Goal: Task Accomplishment & Management: Complete application form

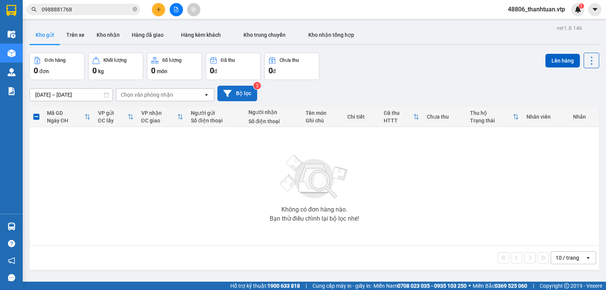
click at [239, 94] on button "Bộ lọc" at bounding box center [237, 94] width 40 height 16
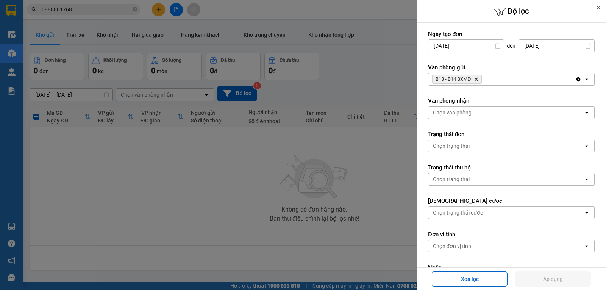
click at [476, 77] on icon "Delete" at bounding box center [476, 79] width 5 height 5
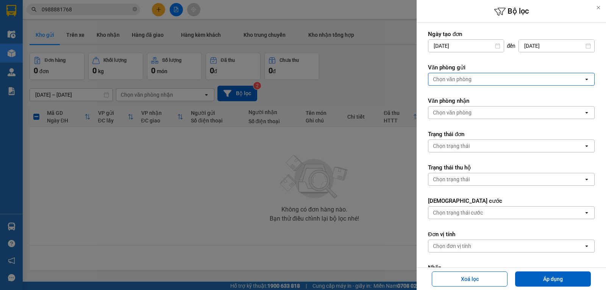
click at [471, 81] on div "Chọn văn phòng" at bounding box center [505, 79] width 155 height 12
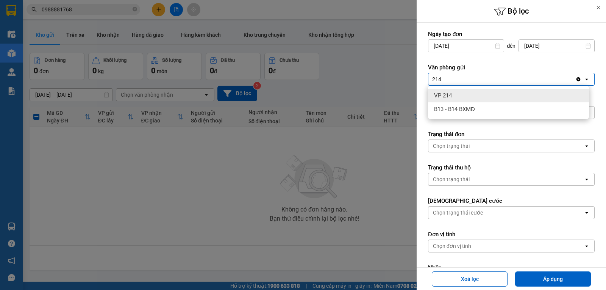
type input "214"
click at [476, 95] on div "VP 214" at bounding box center [508, 96] width 161 height 14
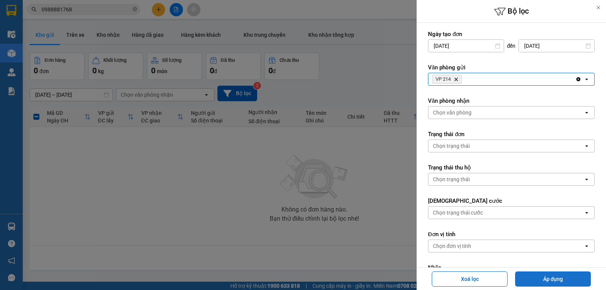
click at [557, 276] on button "Áp dụng" at bounding box center [553, 278] width 76 height 15
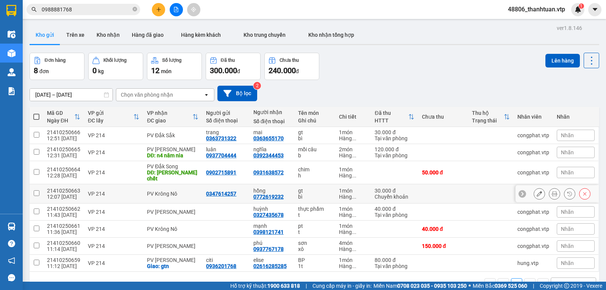
scroll to position [35, 0]
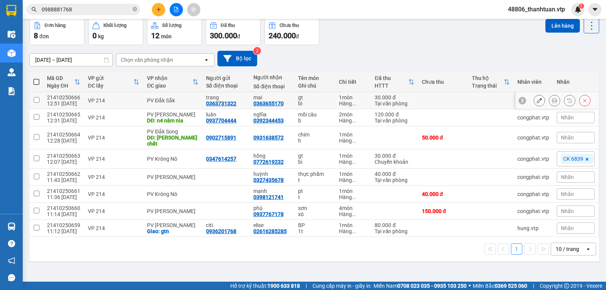
click at [37, 102] on input "checkbox" at bounding box center [37, 100] width 6 height 6
checkbox input "true"
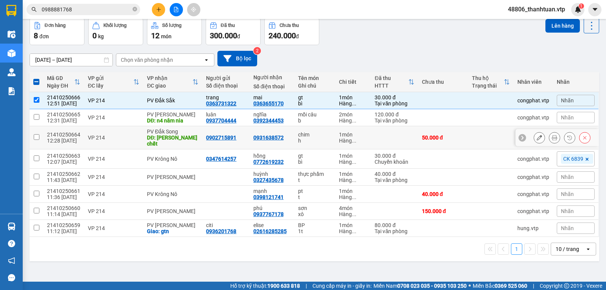
click at [35, 137] on input "checkbox" at bounding box center [37, 137] width 6 height 6
checkbox input "true"
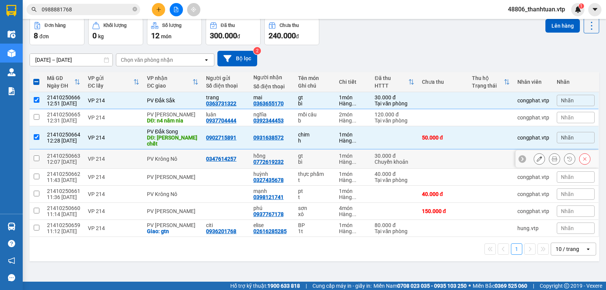
drag, startPoint x: 38, startPoint y: 156, endPoint x: 35, endPoint y: 166, distance: 10.7
click at [38, 156] on input "checkbox" at bounding box center [37, 158] width 6 height 6
checkbox input "true"
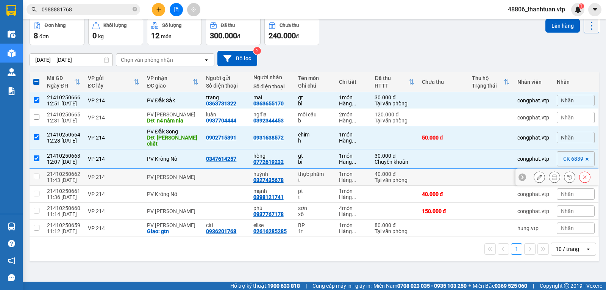
click at [35, 174] on input "checkbox" at bounding box center [37, 177] width 6 height 6
checkbox input "true"
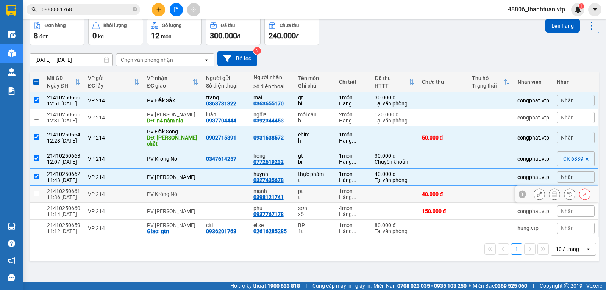
click at [35, 192] on input "checkbox" at bounding box center [37, 194] width 6 height 6
checkbox input "true"
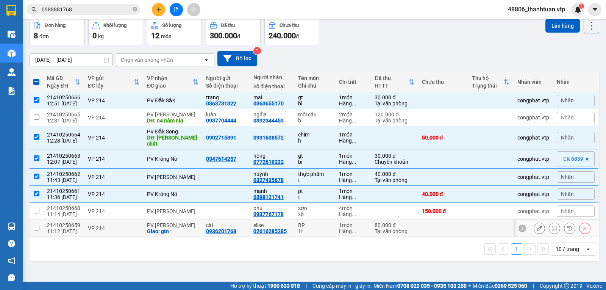
click at [36, 225] on input "checkbox" at bounding box center [37, 228] width 6 height 6
checkbox input "true"
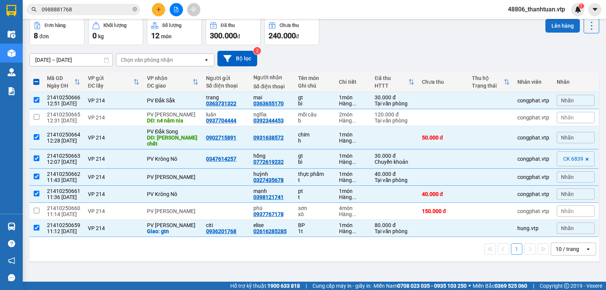
click at [552, 27] on button "Lên hàng" at bounding box center [563, 26] width 34 height 14
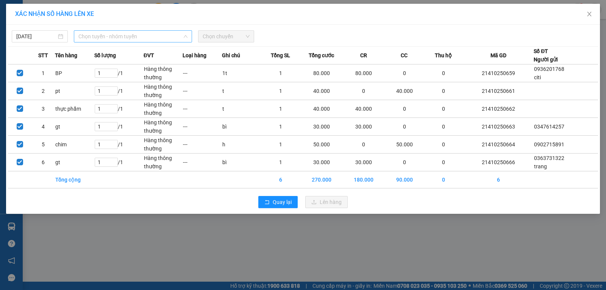
click at [160, 38] on span "Chọn tuyến - nhóm tuyến" at bounding box center [132, 36] width 109 height 11
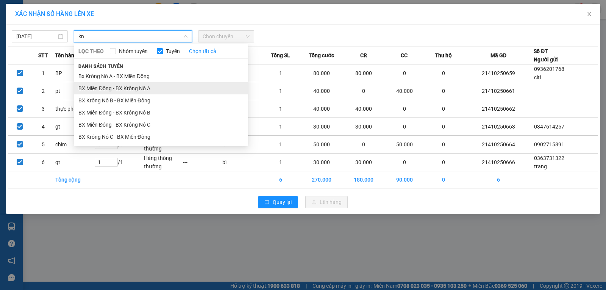
type input "kn"
click at [140, 88] on li "BX Miền Đông - BX Krông Nô A" at bounding box center [161, 88] width 174 height 12
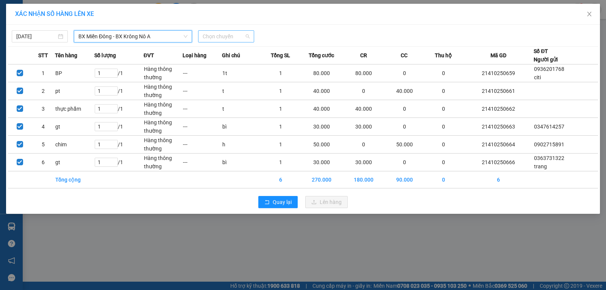
click at [211, 39] on span "Chọn chuyến" at bounding box center [226, 36] width 47 height 11
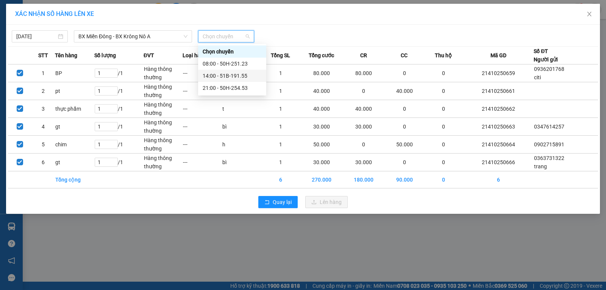
click at [216, 74] on div "14:00 - 51B-191.55" at bounding box center [232, 76] width 59 height 8
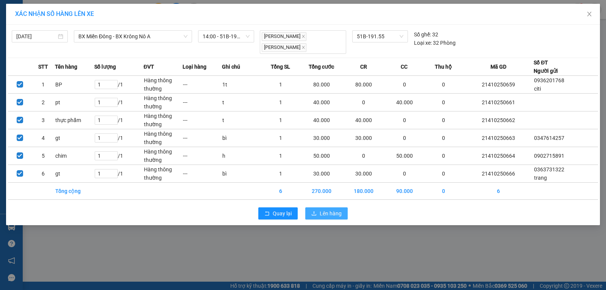
click at [320, 209] on span "Lên hàng" at bounding box center [331, 213] width 22 height 8
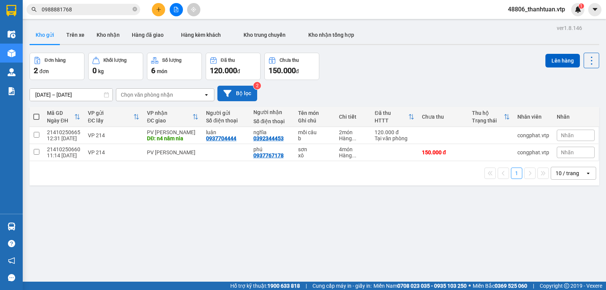
click at [249, 96] on button "Bộ lọc" at bounding box center [237, 94] width 40 height 16
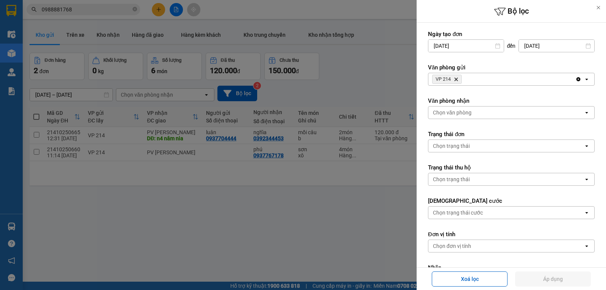
click at [457, 79] on icon "VP 214, close by backspace" at bounding box center [456, 79] width 3 height 3
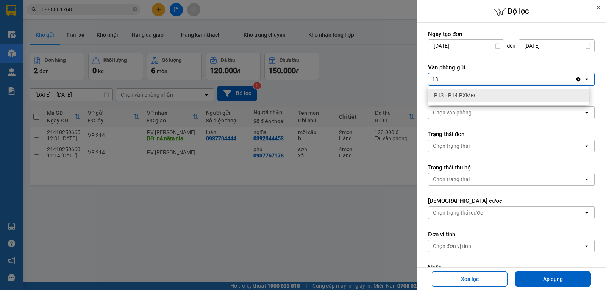
type input "13"
click at [456, 97] on span "B13 - B14 BXMĐ" at bounding box center [454, 96] width 41 height 8
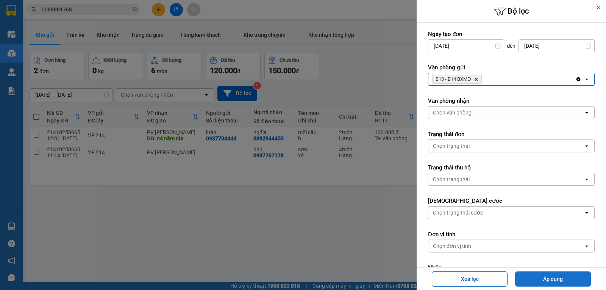
click at [561, 280] on button "Áp dụng" at bounding box center [553, 278] width 76 height 15
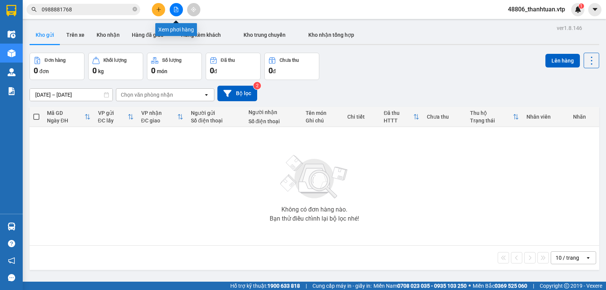
click at [179, 11] on button at bounding box center [176, 9] width 13 height 13
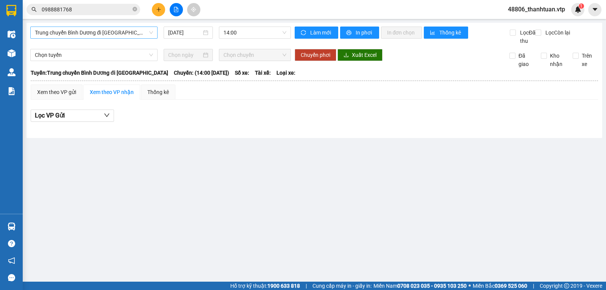
click at [126, 32] on span "Trung chuyển Bình Dương đi [GEOGRAPHIC_DATA]" at bounding box center [94, 32] width 118 height 11
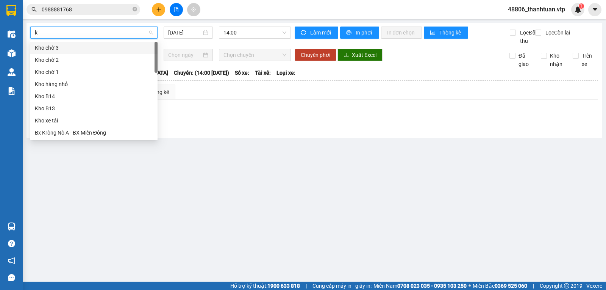
type input "kn"
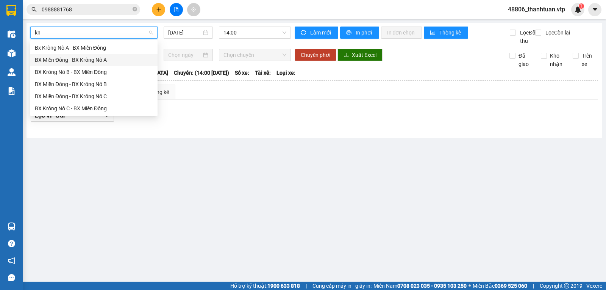
drag, startPoint x: 96, startPoint y: 63, endPoint x: 133, endPoint y: 60, distance: 37.6
click at [97, 63] on div "BX Miền Đông - BX Krông Nô A" at bounding box center [94, 60] width 118 height 8
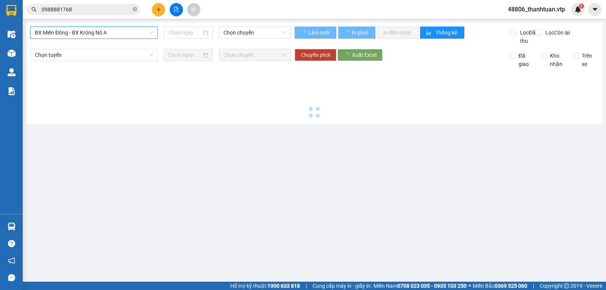
type input "[DATE]"
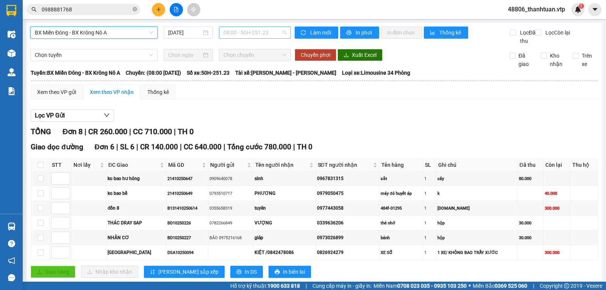
click at [263, 35] on span "08:00 - 50H-251.23" at bounding box center [255, 32] width 63 height 11
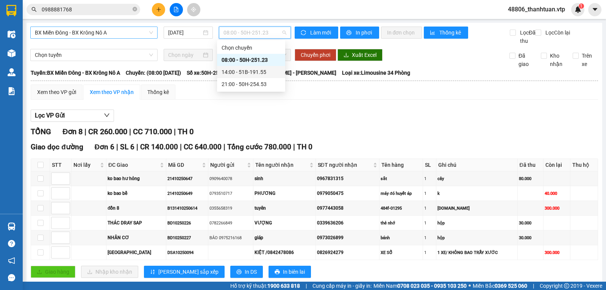
drag, startPoint x: 244, startPoint y: 70, endPoint x: 312, endPoint y: 73, distance: 67.5
click at [244, 70] on div "14:00 - 51B-191.55" at bounding box center [251, 72] width 59 height 8
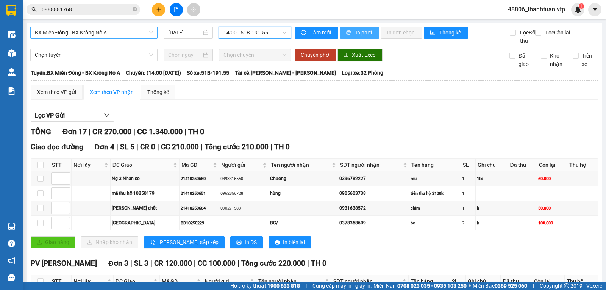
click at [356, 32] on span "In phơi" at bounding box center [364, 32] width 17 height 8
click at [360, 33] on span "In phơi" at bounding box center [364, 32] width 17 height 8
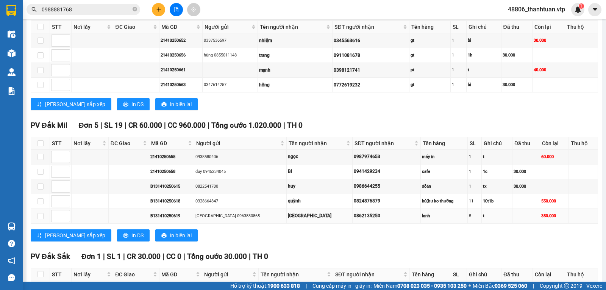
scroll to position [417, 0]
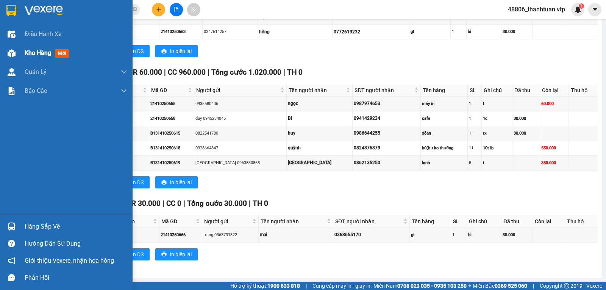
click at [33, 52] on span "Kho hàng" at bounding box center [38, 52] width 27 height 7
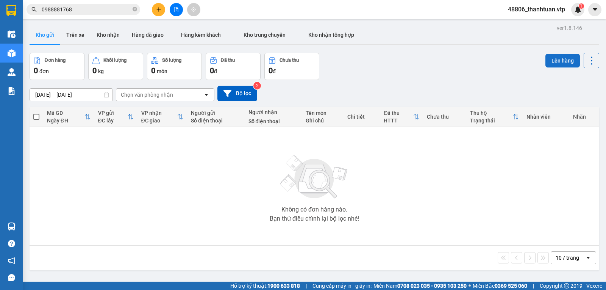
click at [553, 63] on button "Lên hàng" at bounding box center [563, 61] width 34 height 14
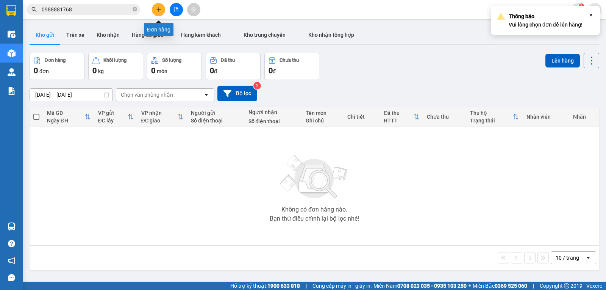
click at [160, 11] on icon "plus" at bounding box center [158, 9] width 5 height 5
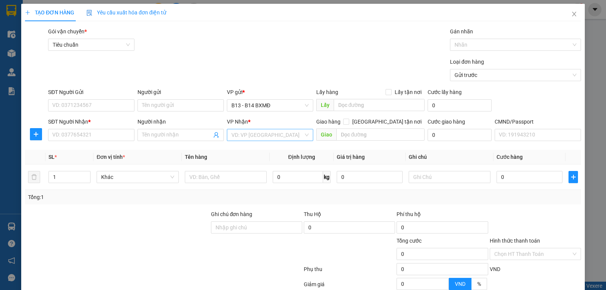
click at [249, 137] on input "search" at bounding box center [267, 134] width 72 height 11
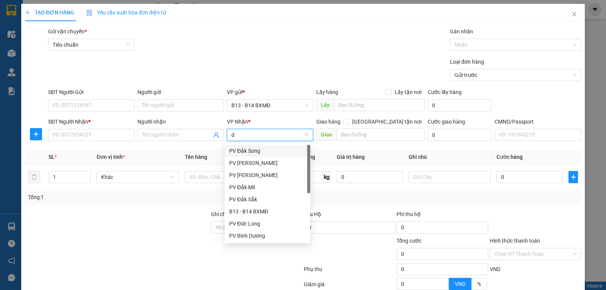
type input "dm"
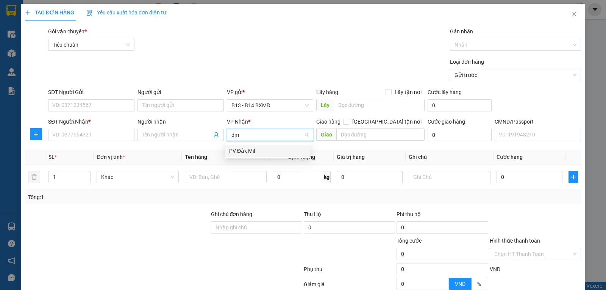
click at [254, 147] on div "PV Đắk Mil" at bounding box center [267, 151] width 77 height 8
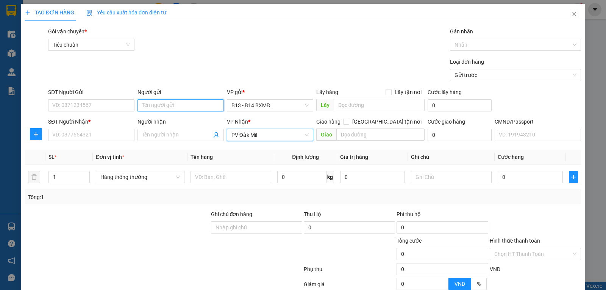
click at [163, 107] on input "Người gửi" at bounding box center [181, 105] width 86 height 12
type input "tiến phát"
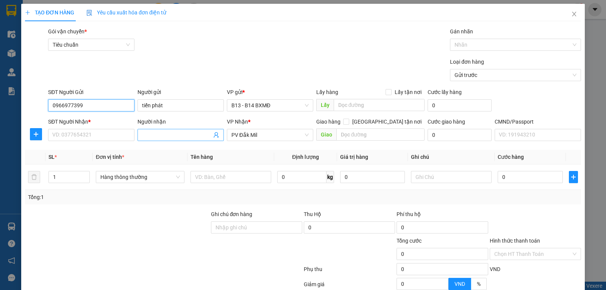
type input "0966977399"
click at [164, 133] on input "Người nhận" at bounding box center [177, 135] width 70 height 8
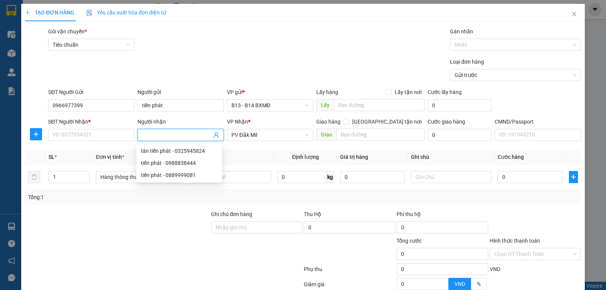
type input "d"
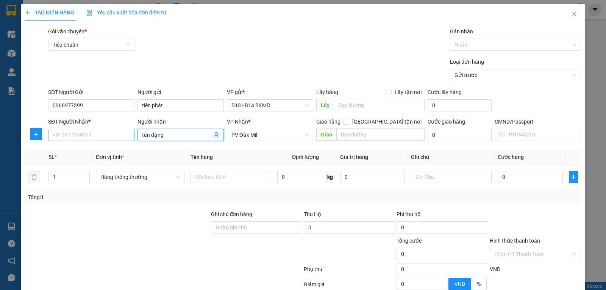
type input "tân đặng"
click at [69, 138] on input "SĐT Người Nhận *" at bounding box center [91, 135] width 86 height 12
type input "0849482979"
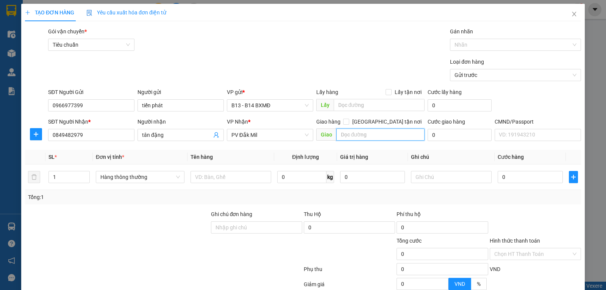
click at [347, 136] on input "text" at bounding box center [380, 134] width 89 height 12
type input "thu hộ 8tr700"
click at [72, 176] on input "1" at bounding box center [69, 176] width 41 height 11
type input "3"
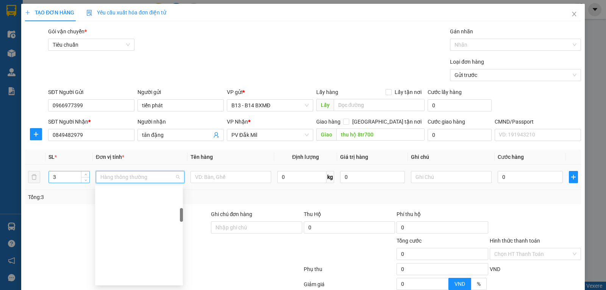
scroll to position [158, 0]
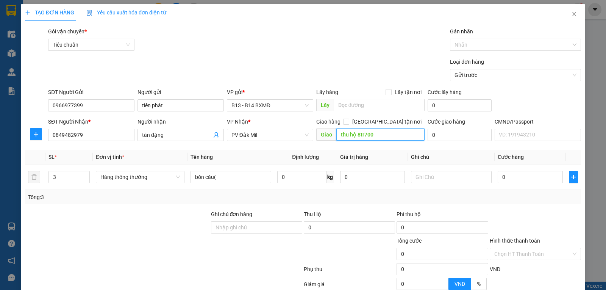
click at [391, 136] on input "thu hộ 8tr700" at bounding box center [380, 134] width 89 height 12
click at [222, 177] on input "bồn cầu(" at bounding box center [231, 177] width 81 height 12
type input "bồn cầu(ko ktra bên trong)"
click at [398, 136] on input "thu hộ 8tr700" at bounding box center [380, 134] width 89 height 12
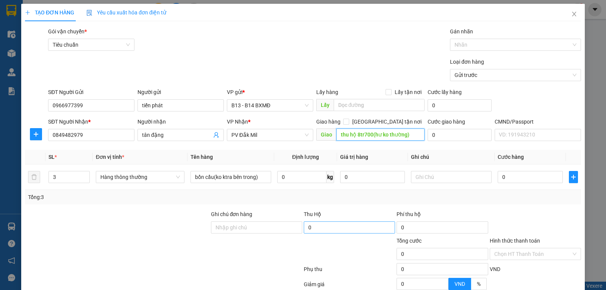
type input "thu hộ 8tr700(hư ko thường)"
click at [334, 228] on input "0" at bounding box center [349, 227] width 91 height 12
type input "8.700.000"
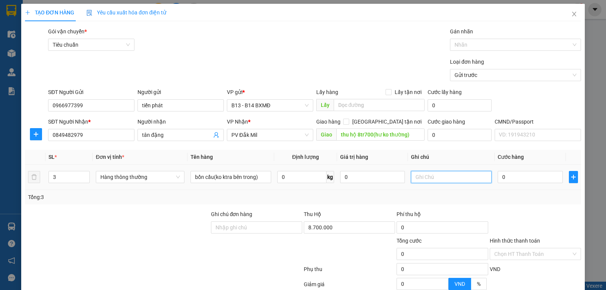
type input "70.000"
click at [421, 179] on input "text" at bounding box center [451, 177] width 81 height 12
type input "k"
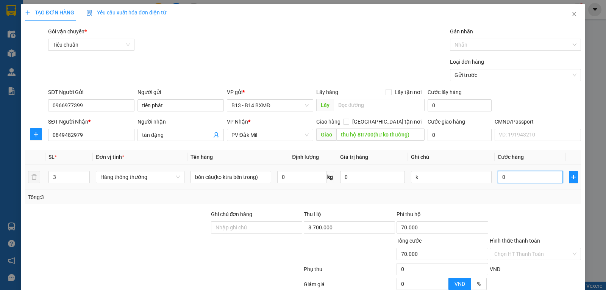
click at [509, 181] on input "0" at bounding box center [530, 177] width 65 height 12
type input "3"
type input "70.003"
type input "35"
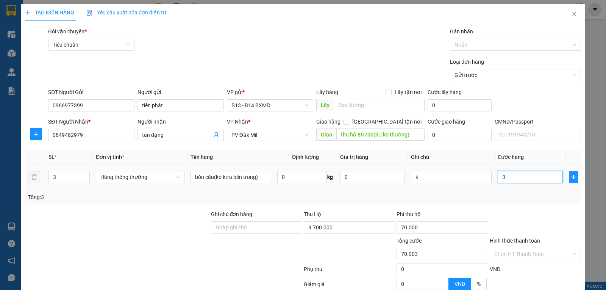
type input "70.035"
type input "350"
type input "70.350"
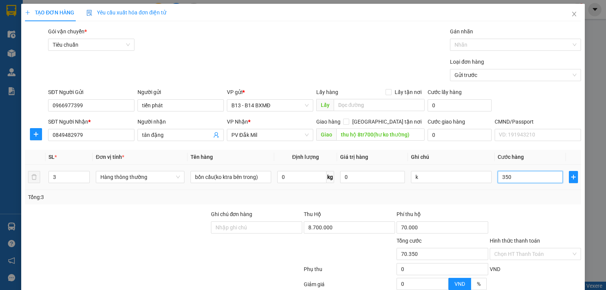
type input "3.500"
type input "73.500"
type input "35.000"
type input "105.000"
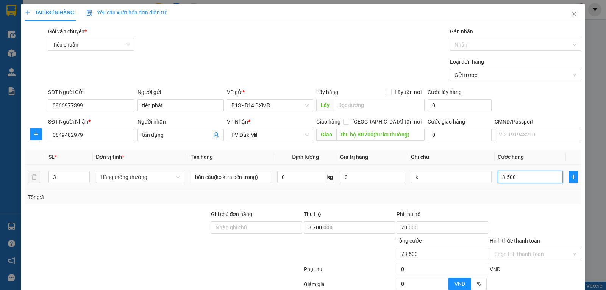
type input "105.000"
type input "350.000"
type input "420.000"
type input "350.000"
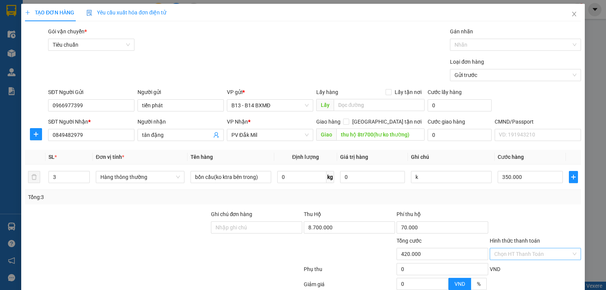
click at [502, 254] on input "Hình thức thanh toán" at bounding box center [532, 253] width 77 height 11
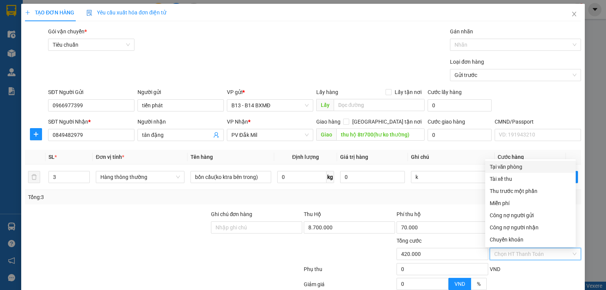
click at [503, 166] on div "Tại văn phòng" at bounding box center [530, 167] width 81 height 8
type input "0"
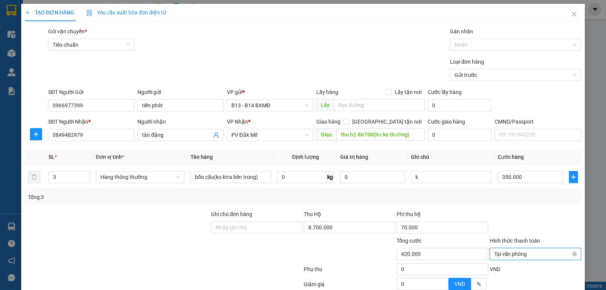
click at [529, 255] on span "Tại văn phòng" at bounding box center [535, 253] width 82 height 11
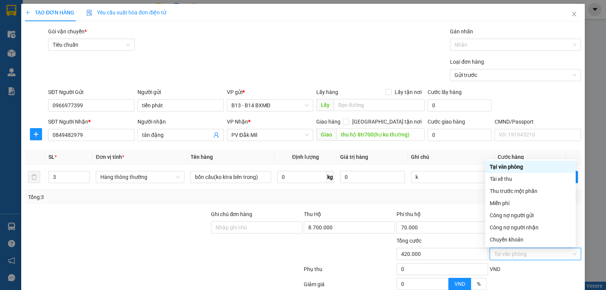
click at [515, 166] on div "Tại văn phòng" at bounding box center [530, 167] width 81 height 8
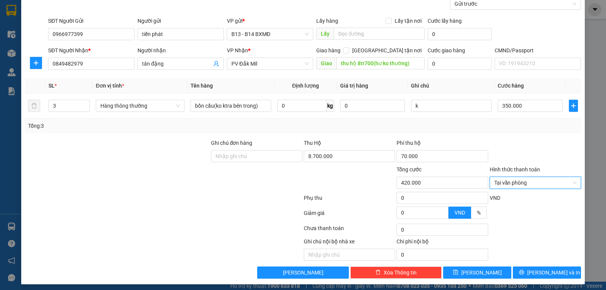
scroll to position [76, 0]
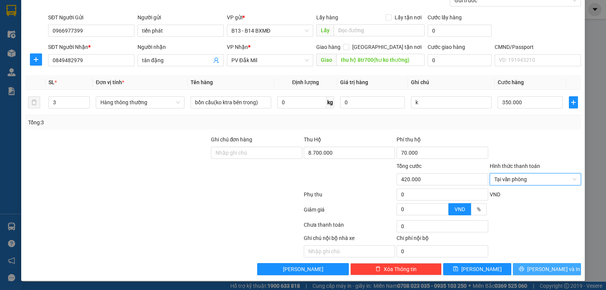
click at [548, 270] on span "[PERSON_NAME] và In" at bounding box center [553, 269] width 53 height 8
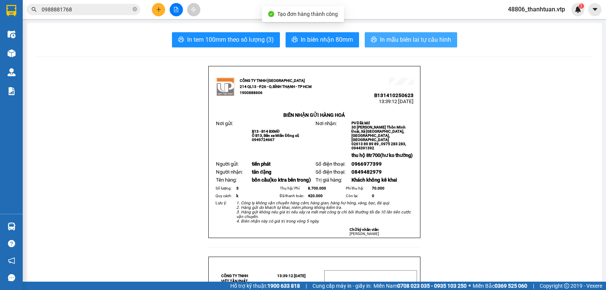
click at [410, 42] on span "In mẫu biên lai tự cấu hình" at bounding box center [415, 39] width 71 height 9
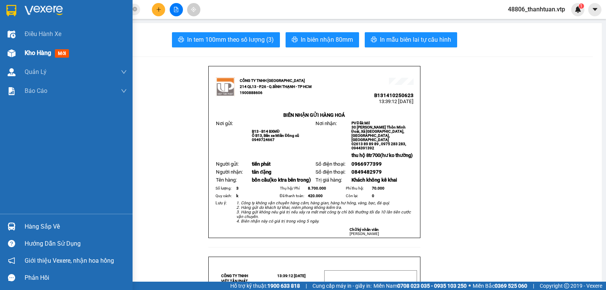
click at [38, 53] on span "Kho hàng" at bounding box center [38, 52] width 27 height 7
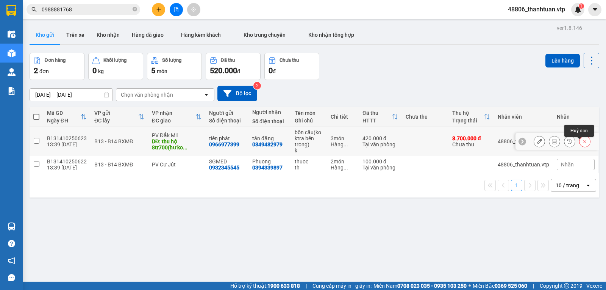
click at [582, 144] on icon at bounding box center [584, 141] width 5 height 5
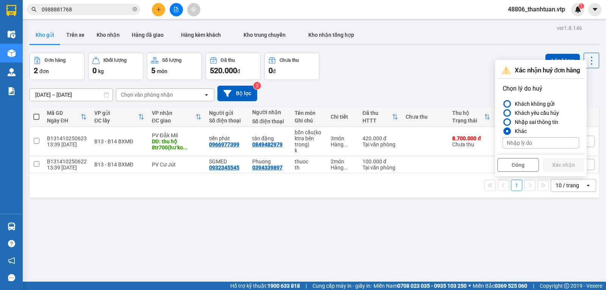
click at [527, 143] on input at bounding box center [541, 142] width 77 height 11
type input "khách láy lại"
click at [391, 216] on div "ver 1.8.146 Kho gửi Trên xe Kho nhận Hàng đã giao Hàng kèm khách Kho trung chuy…" at bounding box center [315, 168] width 576 height 290
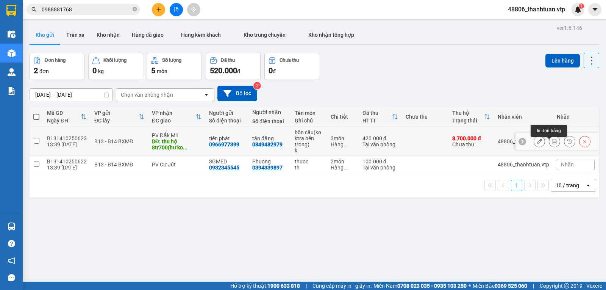
click at [552, 144] on icon at bounding box center [554, 141] width 5 height 5
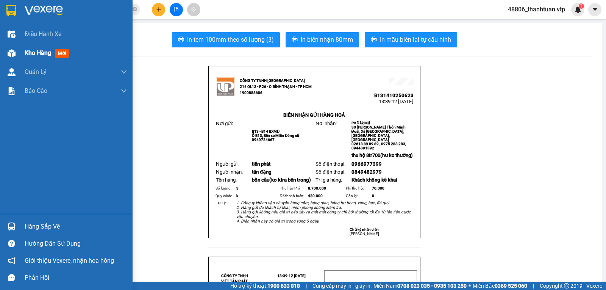
click at [32, 55] on span "Kho hàng" at bounding box center [38, 52] width 27 height 7
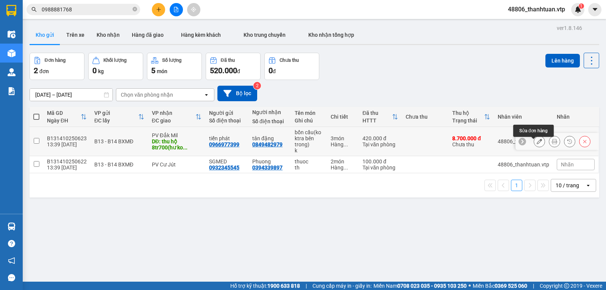
click at [537, 144] on icon at bounding box center [539, 141] width 5 height 5
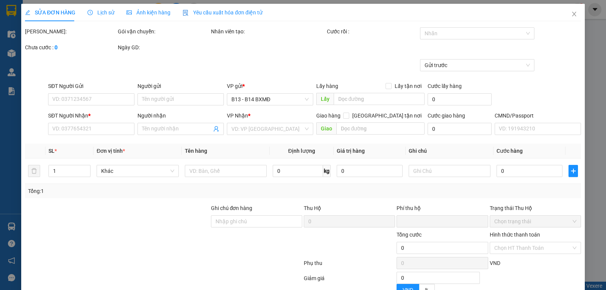
type input "0966977399"
type input "tiến phát"
type input "0849482979"
type input "tân đặng"
type input "thu hộ 8tr700(hư ko thường)"
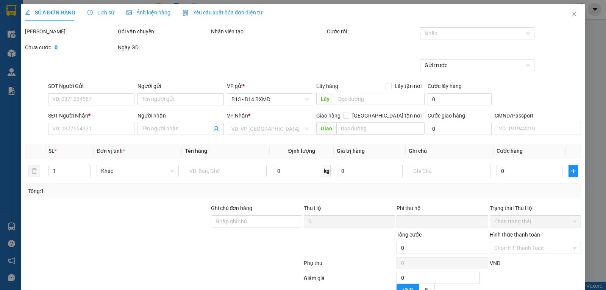
type input "420.000"
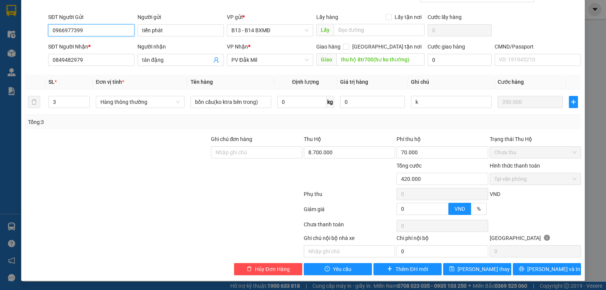
scroll to position [71, 0]
click at [265, 267] on span "Hủy Đơn Hàng" at bounding box center [272, 269] width 35 height 8
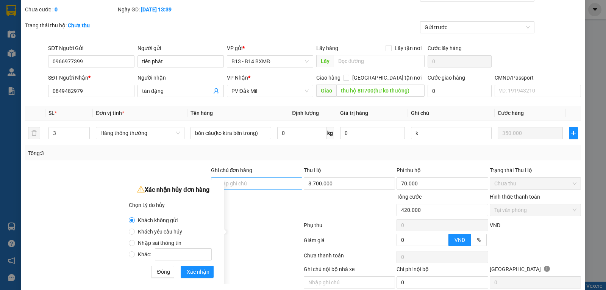
scroll to position [0, 0]
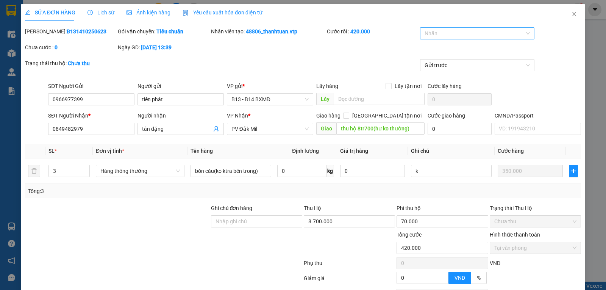
click at [441, 35] on div at bounding box center [473, 33] width 103 height 9
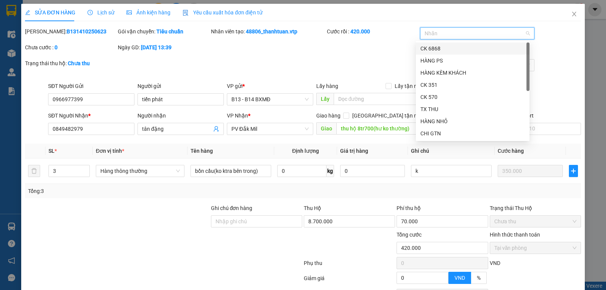
click at [120, 242] on div at bounding box center [117, 243] width 186 height 27
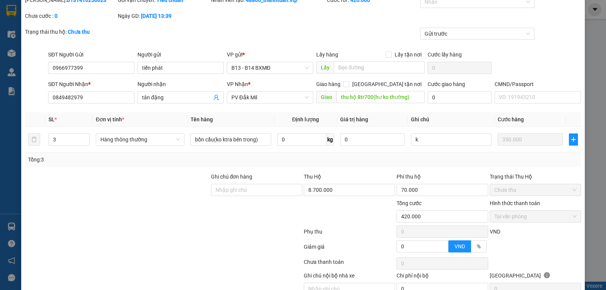
scroll to position [71, 0]
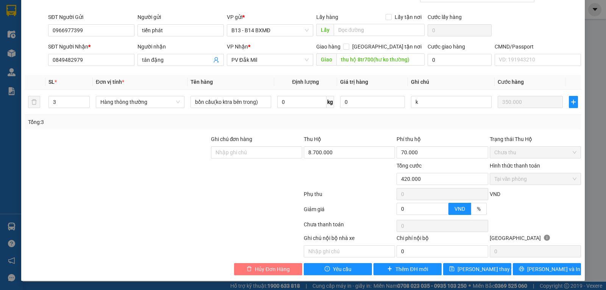
drag, startPoint x: 264, startPoint y: 268, endPoint x: 257, endPoint y: 265, distance: 8.2
click at [265, 269] on span "Hủy Đơn Hàng" at bounding box center [272, 269] width 35 height 8
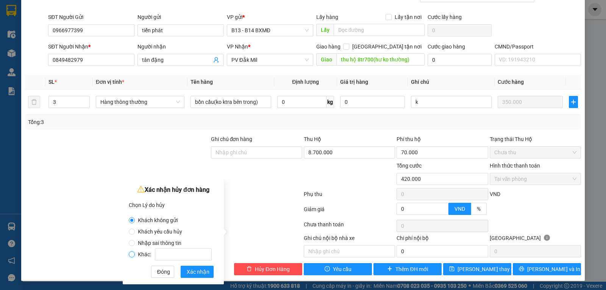
click at [131, 255] on input "Khác:" at bounding box center [132, 254] width 6 height 6
radio input "true"
radio input "false"
click at [168, 252] on input "Khác:" at bounding box center [183, 254] width 57 height 12
type input "khách láy lại hàng"
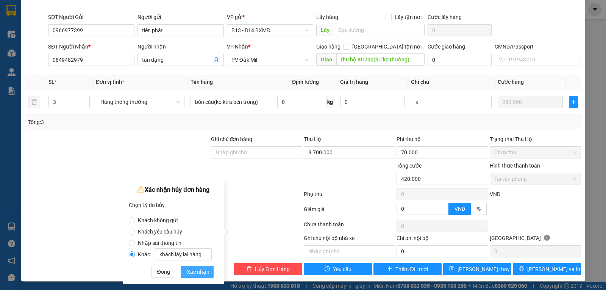
click at [197, 269] on span "Xác nhận" at bounding box center [198, 271] width 23 height 8
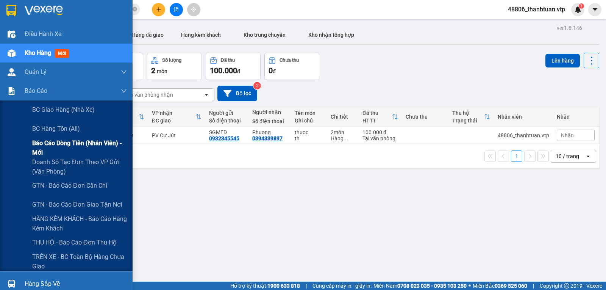
click at [52, 144] on span "Báo cáo dòng tiền (nhân viên) - mới" at bounding box center [79, 147] width 95 height 19
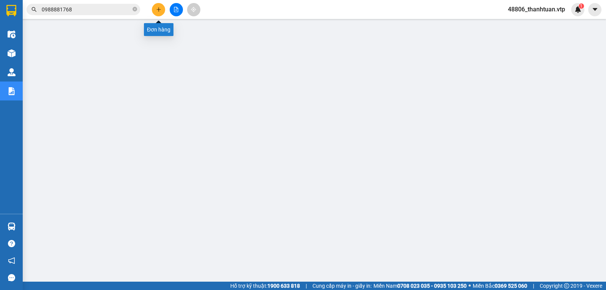
click at [160, 8] on icon "plus" at bounding box center [158, 9] width 5 height 5
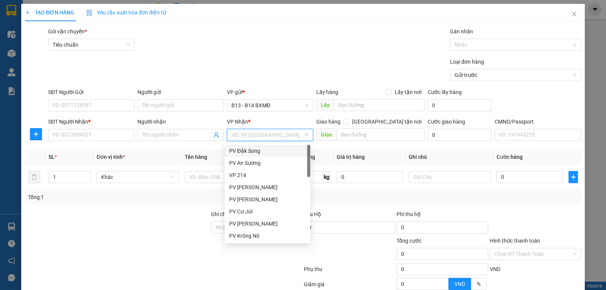
click at [243, 135] on input "search" at bounding box center [267, 134] width 72 height 11
type input "dx"
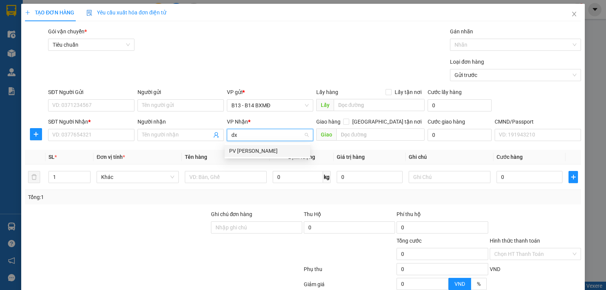
drag, startPoint x: 242, startPoint y: 151, endPoint x: 304, endPoint y: 151, distance: 61.7
click at [244, 151] on div "PV [PERSON_NAME]" at bounding box center [267, 151] width 77 height 8
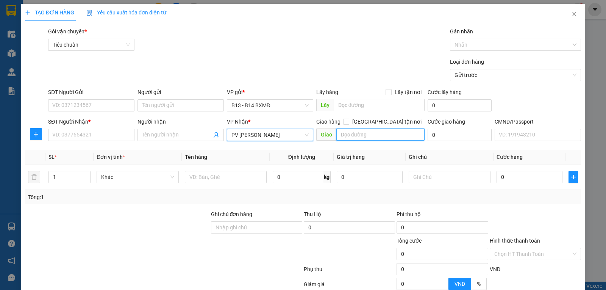
click at [347, 134] on input "text" at bounding box center [380, 134] width 89 height 12
type input "n"
click at [290, 140] on span "PV [PERSON_NAME]" at bounding box center [269, 134] width 77 height 11
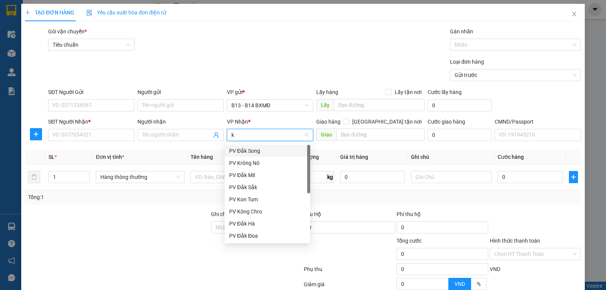
type input "kn"
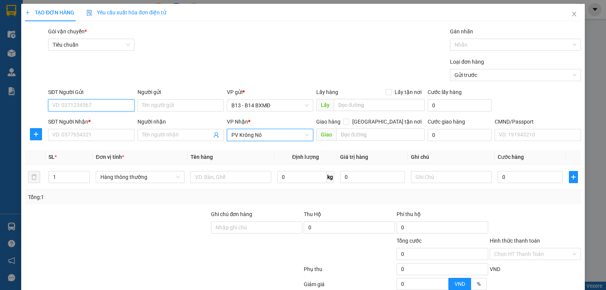
click at [87, 108] on input "SĐT Người Gửi" at bounding box center [91, 105] width 86 height 12
type input "0334220390"
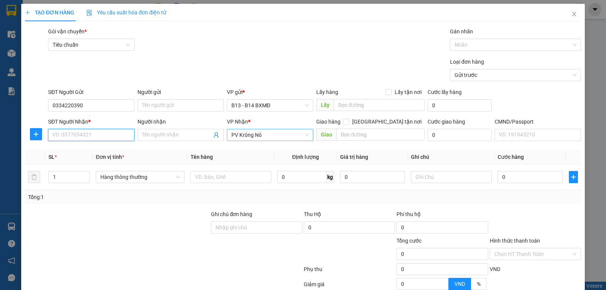
click at [78, 137] on input "SĐT Người Nhận *" at bounding box center [91, 135] width 86 height 12
type input "0338613516"
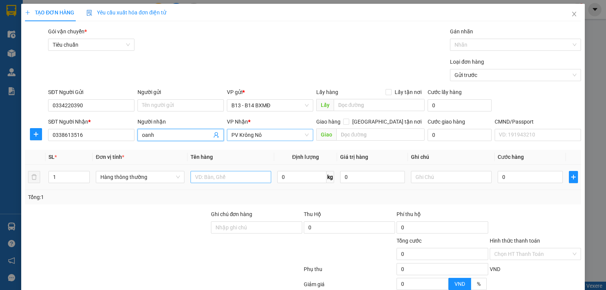
type input "oanh"
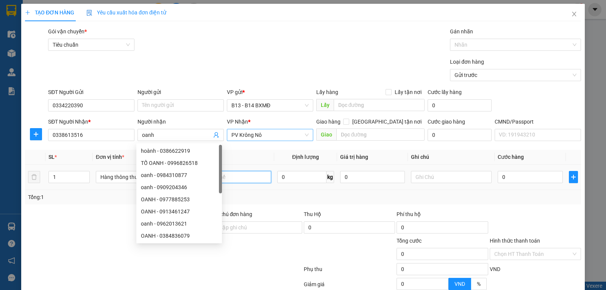
click at [243, 177] on input "text" at bounding box center [231, 177] width 81 height 12
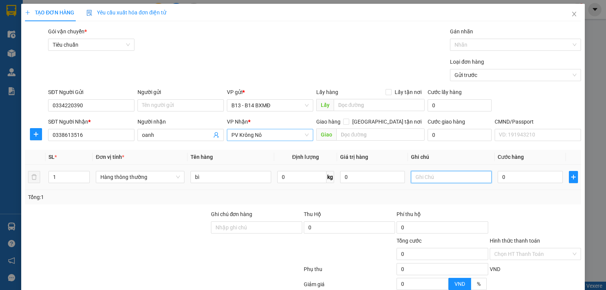
click at [422, 177] on input "text" at bounding box center [451, 177] width 81 height 12
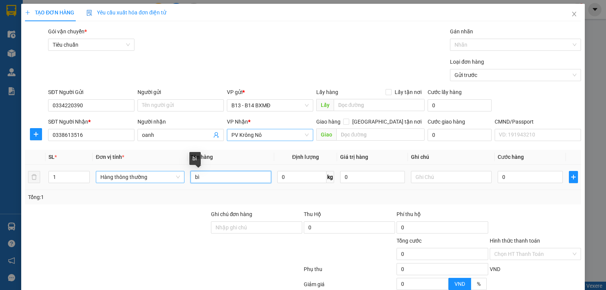
drag, startPoint x: 214, startPoint y: 179, endPoint x: 147, endPoint y: 181, distance: 67.1
click at [151, 181] on tr "1 Hàng thông thường bì 0 kg 0 0" at bounding box center [303, 176] width 556 height 25
type input "gt"
type input "bì"
type input "3"
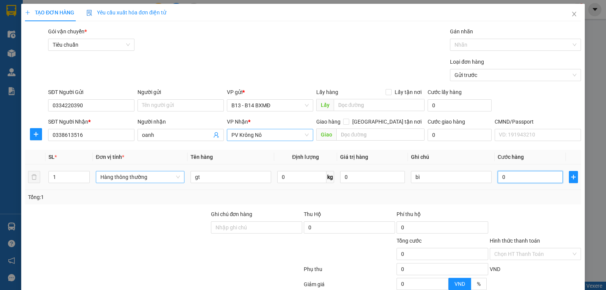
type input "3"
type input "30"
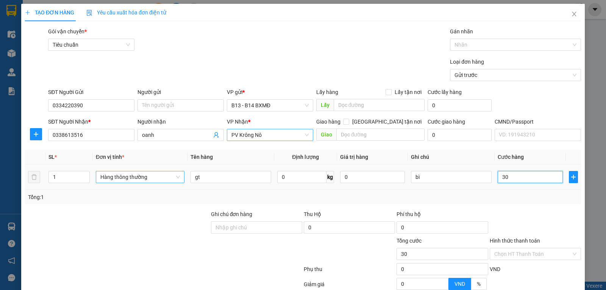
type input "300"
type input "3.000"
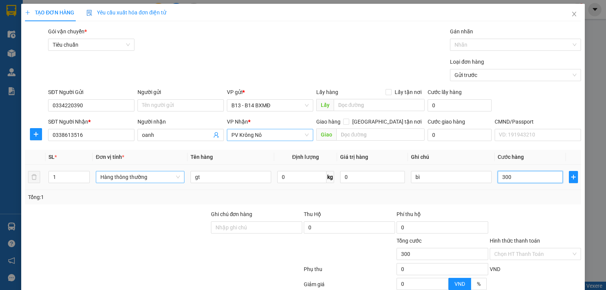
type input "3.000"
type input "30.000"
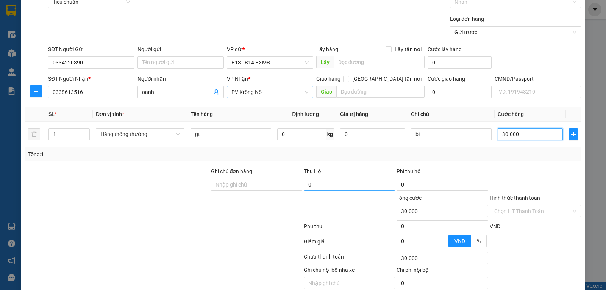
scroll to position [76, 0]
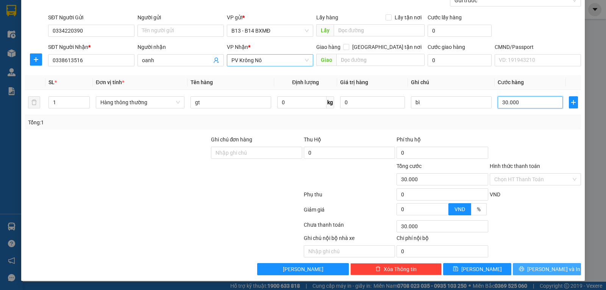
type input "30.000"
click at [542, 273] on span "[PERSON_NAME] và In" at bounding box center [553, 269] width 53 height 8
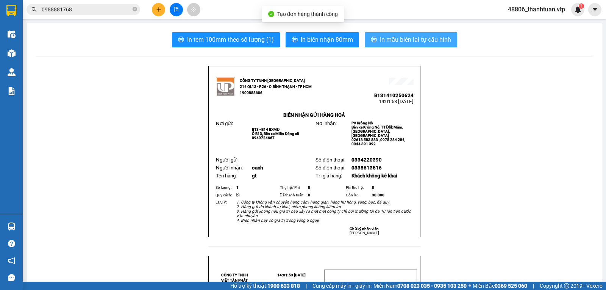
click at [424, 36] on span "In mẫu biên lai tự cấu hình" at bounding box center [415, 39] width 71 height 9
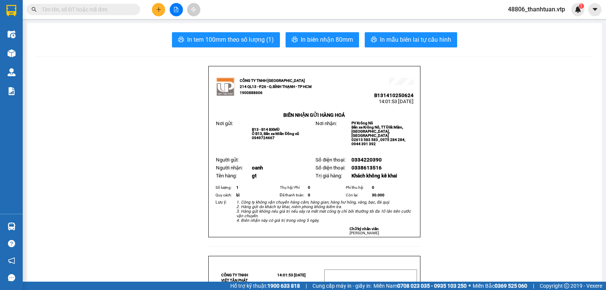
click at [155, 12] on button at bounding box center [158, 9] width 13 height 13
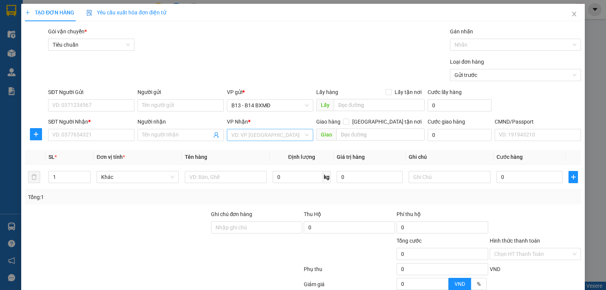
click at [254, 135] on input "search" at bounding box center [267, 134] width 72 height 11
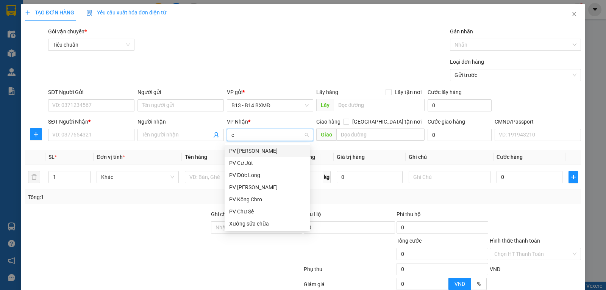
type input "cj"
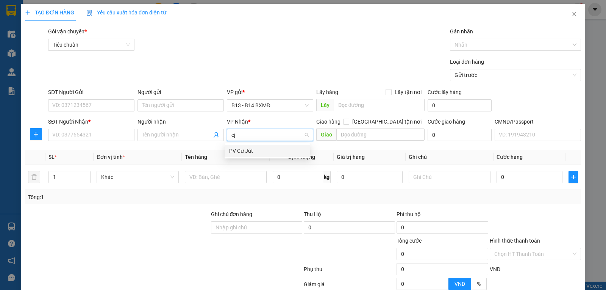
click at [248, 155] on div "PV Cư Jút" at bounding box center [267, 151] width 77 height 8
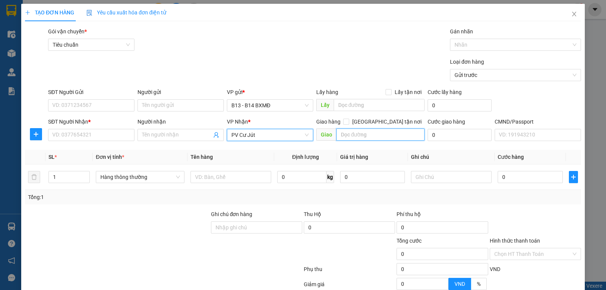
click at [336, 132] on input "text" at bounding box center [380, 134] width 89 height 12
type input "312"
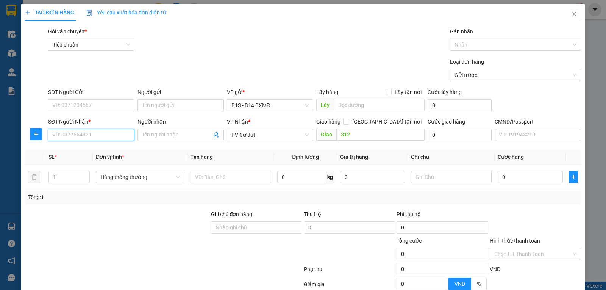
click at [97, 136] on input "SĐT Người Nhận *" at bounding box center [91, 135] width 86 height 12
click at [93, 152] on div "0973277285 - thảo" at bounding box center [90, 151] width 77 height 8
type input "0973277285"
type input "thảo"
type input "0973277285"
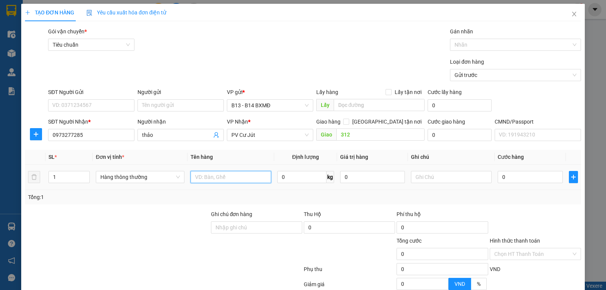
click at [208, 177] on input "text" at bounding box center [231, 177] width 81 height 12
type input "thuốc"
type input "t"
type input "5"
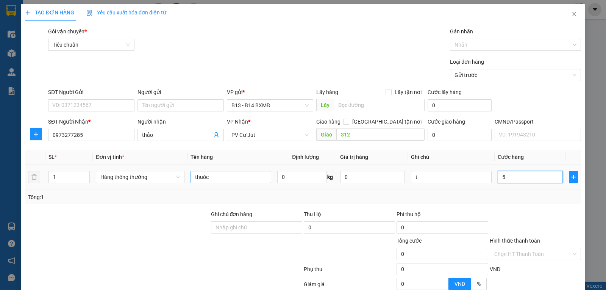
type input "5"
type input "50"
type input "500"
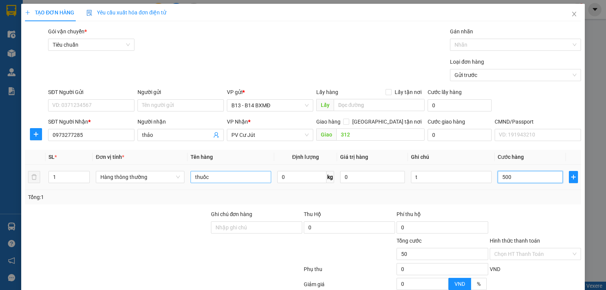
type input "500"
type input "5.000"
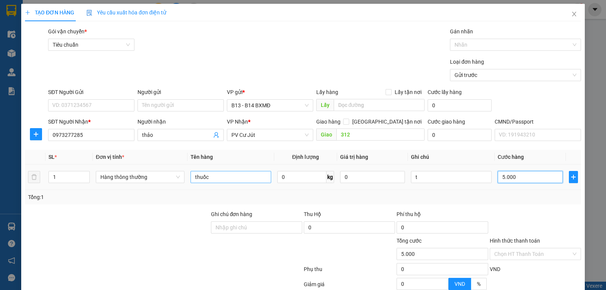
type input "50.000"
click at [515, 253] on input "Hình thức thanh toán" at bounding box center [532, 253] width 77 height 11
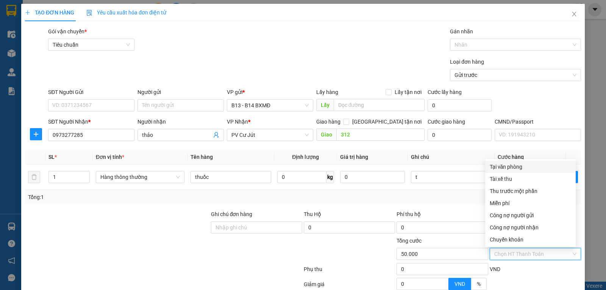
click at [500, 169] on div "Tại văn phòng" at bounding box center [530, 167] width 81 height 8
type input "0"
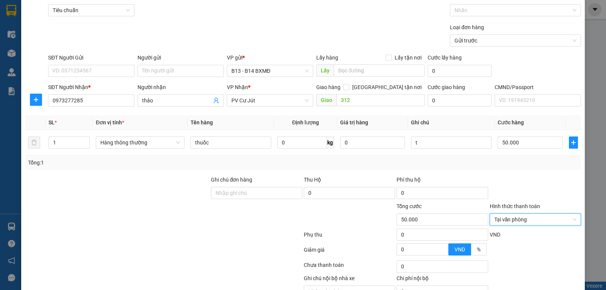
scroll to position [76, 0]
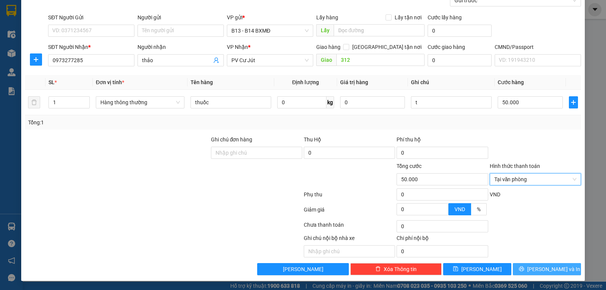
click at [538, 268] on span "[PERSON_NAME] và In" at bounding box center [553, 269] width 53 height 8
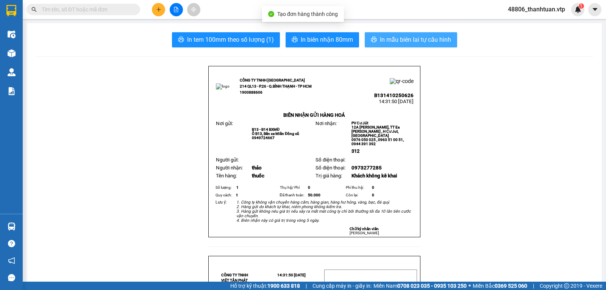
click at [390, 40] on span "In mẫu biên lai tự cấu hình" at bounding box center [415, 39] width 71 height 9
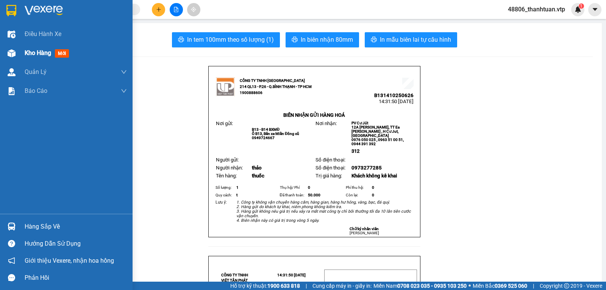
click at [31, 55] on span "Kho hàng" at bounding box center [38, 52] width 27 height 7
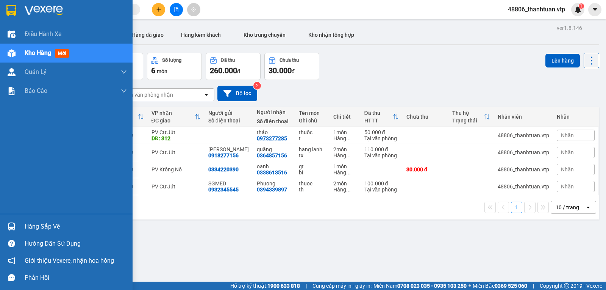
click at [35, 55] on span "Kho hàng" at bounding box center [38, 52] width 27 height 7
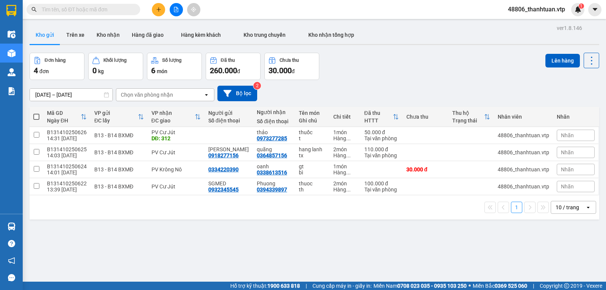
click at [159, 6] on button at bounding box center [158, 9] width 13 height 13
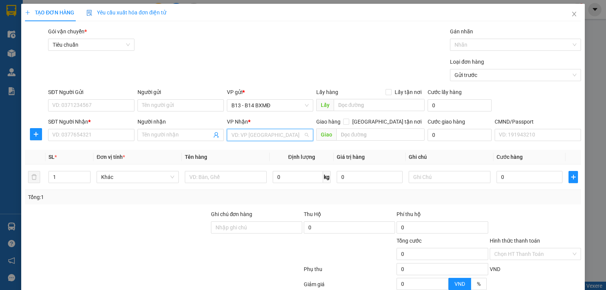
click at [243, 140] on input "search" at bounding box center [267, 134] width 72 height 11
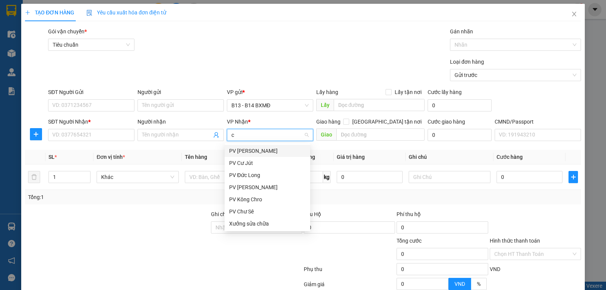
type input "cj"
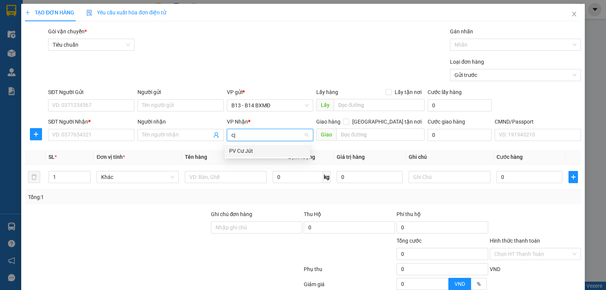
click at [237, 151] on div "PV Cư Jút" at bounding box center [267, 151] width 77 height 8
click at [184, 135] on input "Người nhận" at bounding box center [177, 135] width 70 height 8
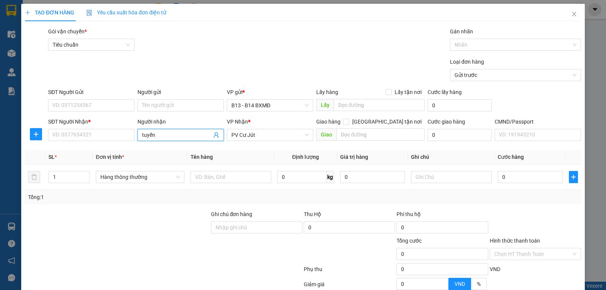
type input "tuyến"
type input "0976764244"
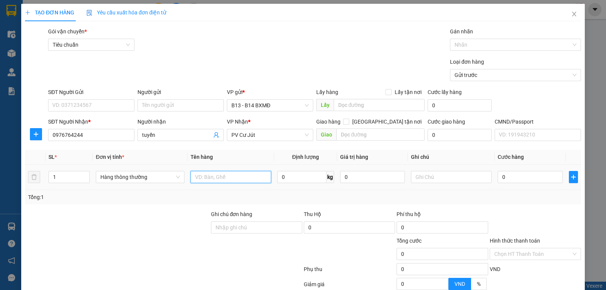
click at [223, 180] on input "text" at bounding box center [231, 177] width 81 height 12
type input "d"
type input "đồng hồ"
drag, startPoint x: 67, startPoint y: 175, endPoint x: 16, endPoint y: 185, distance: 51.3
click at [15, 183] on div "TẠO ĐƠN HÀNG Yêu cầu xuất hóa đơn điện tử Transit Pickup Surcharge Ids Transit …" at bounding box center [303, 145] width 606 height 290
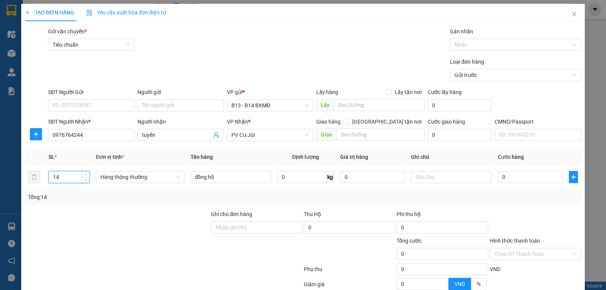
type input "14"
type input "7tx,7tg"
type input "1"
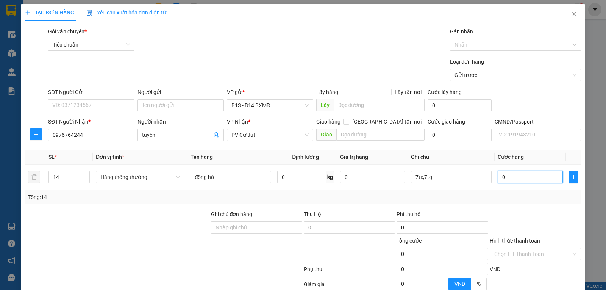
type input "1"
type input "12"
type input "126"
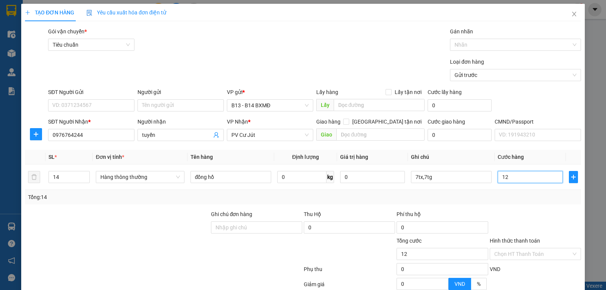
type input "126"
type input "1.260"
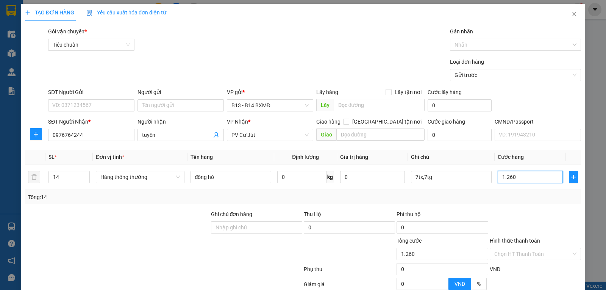
type input "12.600"
type input "126.000"
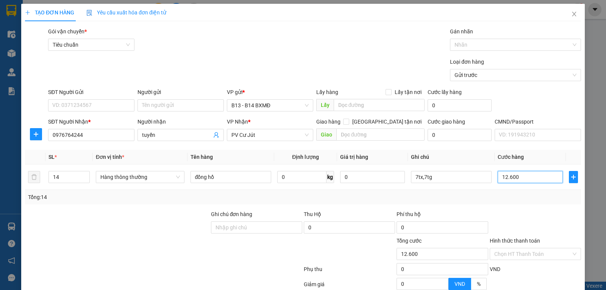
type input "126.000"
type input "1.260.000"
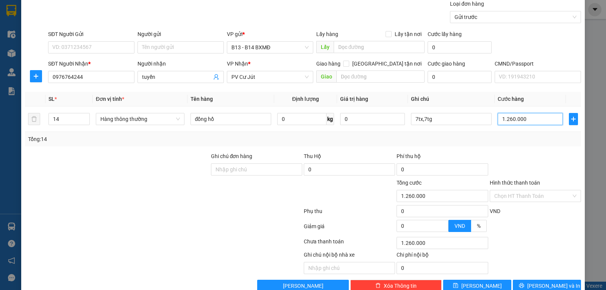
scroll to position [76, 0]
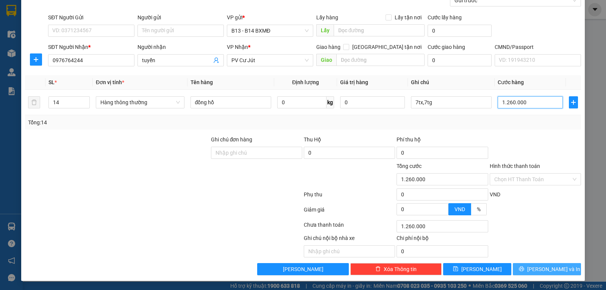
type input "1.260.000"
click at [538, 269] on span "[PERSON_NAME] và In" at bounding box center [553, 269] width 53 height 8
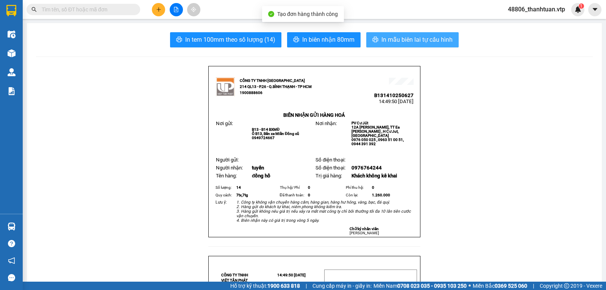
drag, startPoint x: 429, startPoint y: 39, endPoint x: 408, endPoint y: 50, distance: 23.6
click at [428, 39] on span "In mẫu biên lai tự cấu hình" at bounding box center [416, 39] width 71 height 9
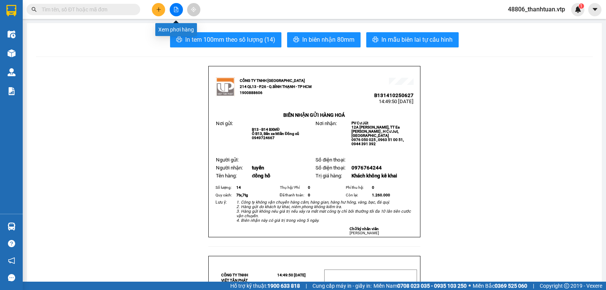
click at [177, 11] on icon "file-add" at bounding box center [176, 9] width 5 height 5
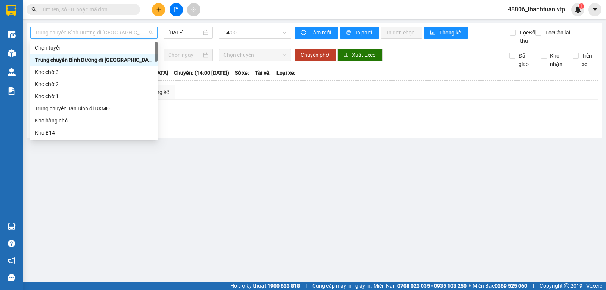
click at [134, 33] on span "Trung chuyển Bình Dương đi [GEOGRAPHIC_DATA]" at bounding box center [94, 32] width 118 height 11
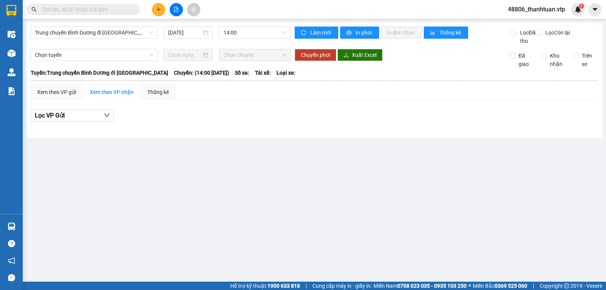
click at [279, 222] on main "Trung chuyển Bình Dương đi BXMĐ [DATE] 14:00 Làm mới In phơi In đơn chọn Thống …" at bounding box center [303, 140] width 606 height 281
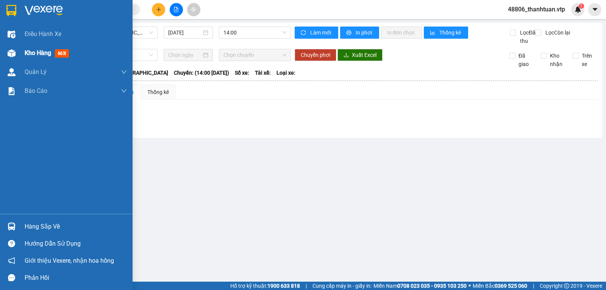
click at [37, 55] on span "Kho hàng" at bounding box center [38, 52] width 27 height 7
